Goal: Find specific page/section: Find specific page/section

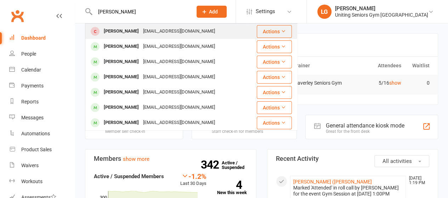
type input "[PERSON_NAME]"
click at [138, 32] on div "[PERSON_NAME]" at bounding box center [121, 31] width 39 height 10
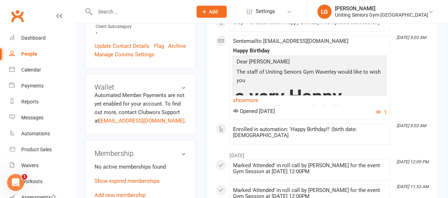
scroll to position [389, 0]
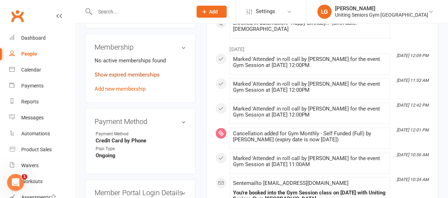
click at [154, 71] on link "Show expired memberships" at bounding box center [126, 74] width 65 height 6
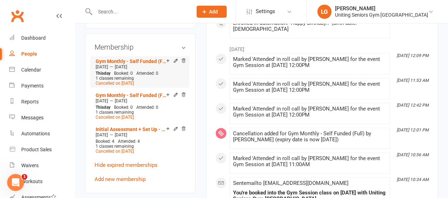
scroll to position [142, 0]
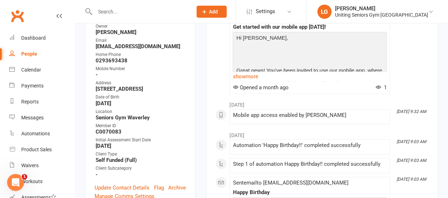
click at [108, 12] on input "text" at bounding box center [140, 12] width 94 height 10
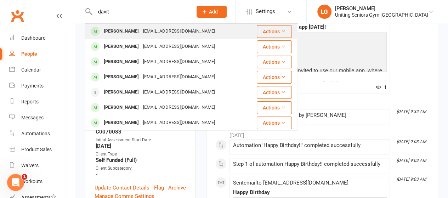
type input "davit"
click at [131, 30] on div "[PERSON_NAME]" at bounding box center [121, 31] width 39 height 10
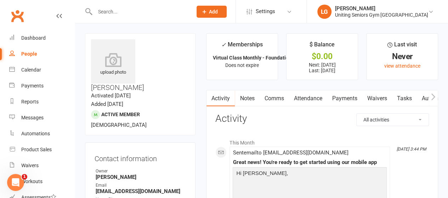
click at [118, 5] on div at bounding box center [136, 11] width 102 height 23
click at [116, 17] on div at bounding box center [136, 11] width 102 height 23
click at [114, 14] on input "text" at bounding box center [140, 12] width 94 height 10
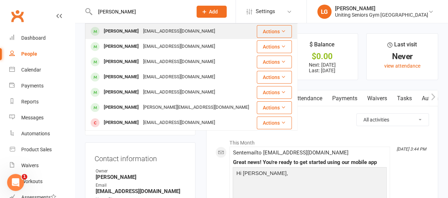
type input "[PERSON_NAME]"
click at [125, 29] on div "[PERSON_NAME]" at bounding box center [121, 31] width 39 height 10
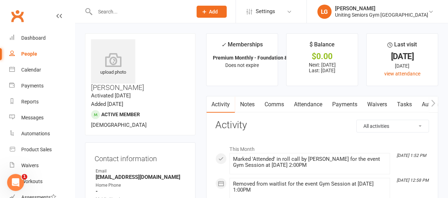
click at [129, 8] on input "text" at bounding box center [140, 12] width 94 height 10
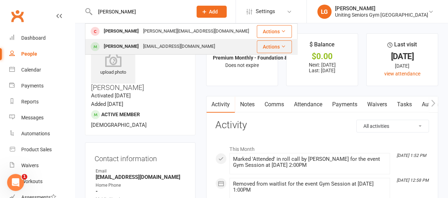
type input "[PERSON_NAME]"
click at [131, 43] on div "[PERSON_NAME]" at bounding box center [121, 46] width 39 height 10
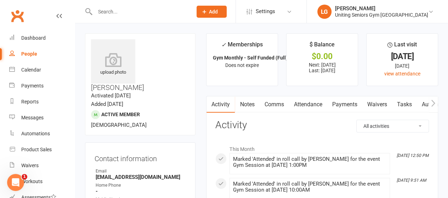
click at [124, 12] on input "text" at bounding box center [140, 12] width 94 height 10
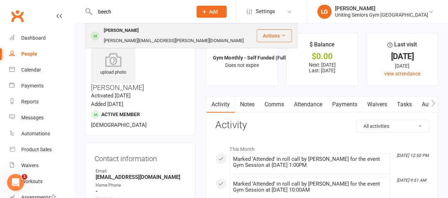
type input "beech"
click at [129, 26] on div "[PERSON_NAME]" at bounding box center [121, 30] width 39 height 10
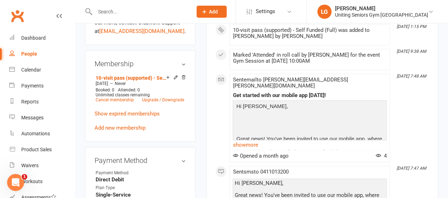
scroll to position [389, 0]
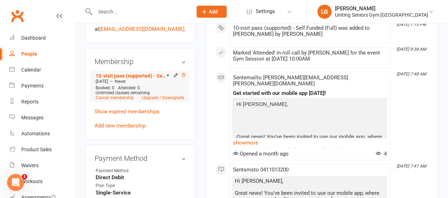
click at [184, 73] on icon at bounding box center [183, 75] width 5 height 5
